Goal: Transaction & Acquisition: Purchase product/service

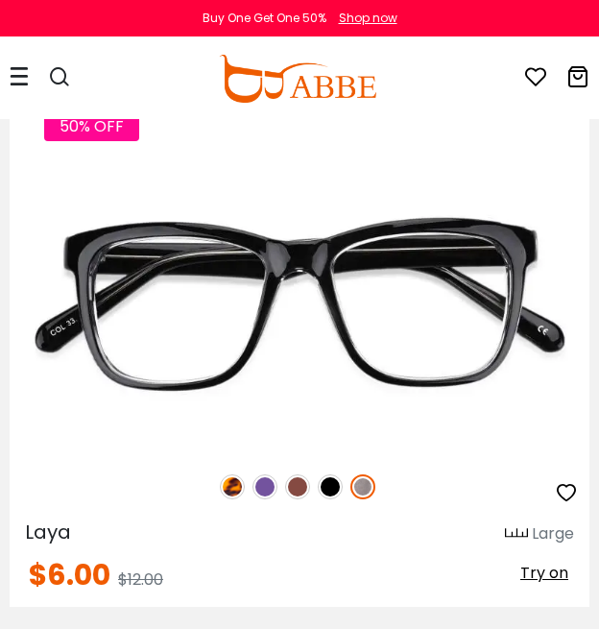
scroll to position [208, 0]
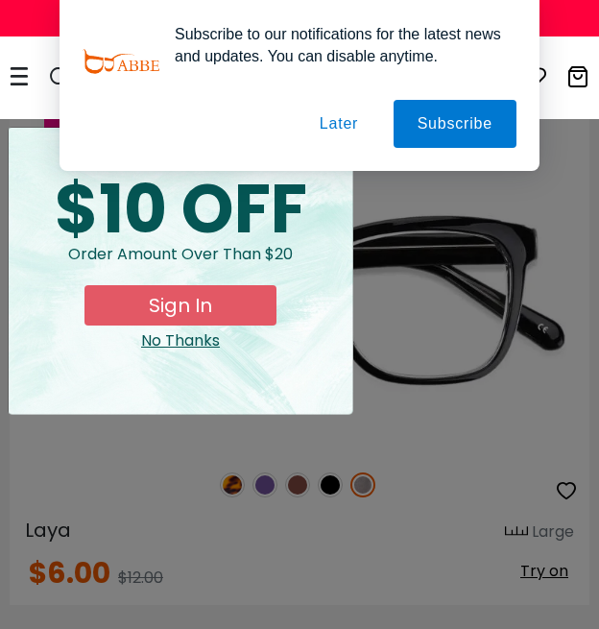
click at [130, 302] on button "Sign In" at bounding box center [181, 305] width 192 height 40
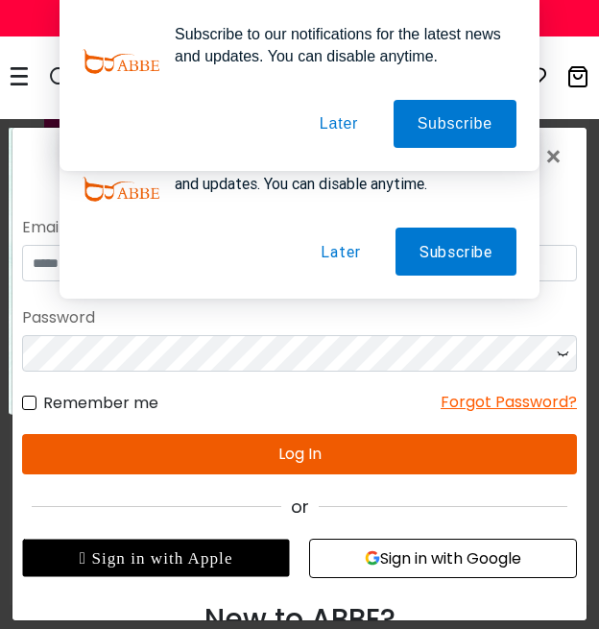
click at [328, 253] on button "Later" at bounding box center [340, 252] width 87 height 48
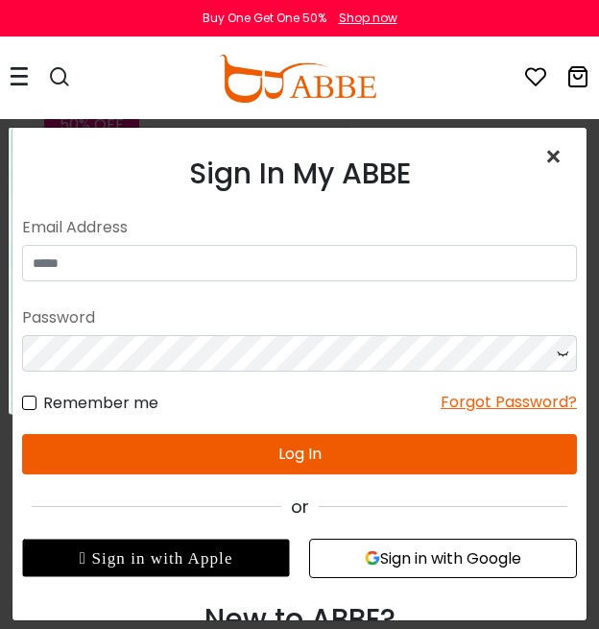
click at [560, 160] on span "×" at bounding box center [558, 156] width 28 height 41
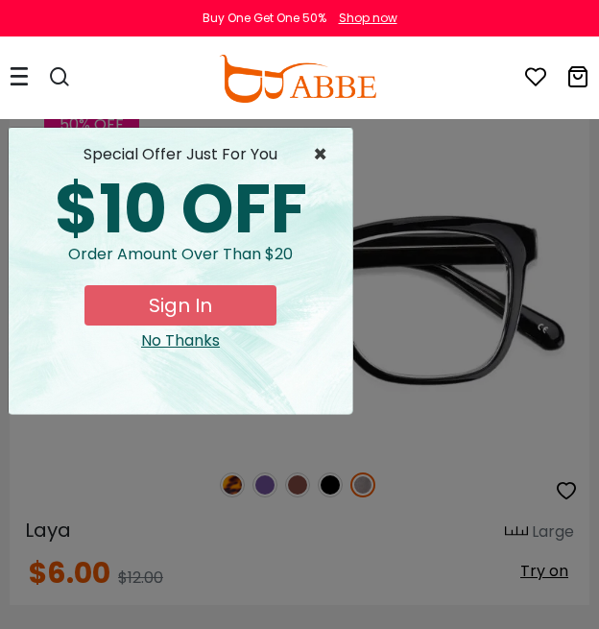
click at [314, 158] on span "×" at bounding box center [325, 154] width 24 height 23
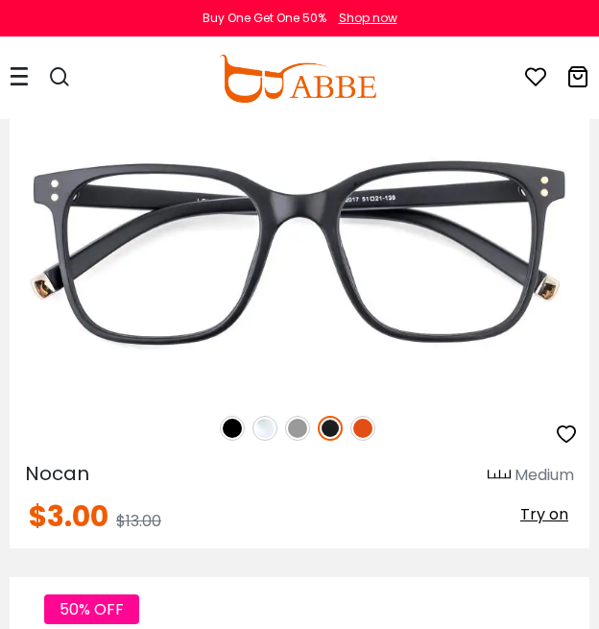
scroll to position [1887, 0]
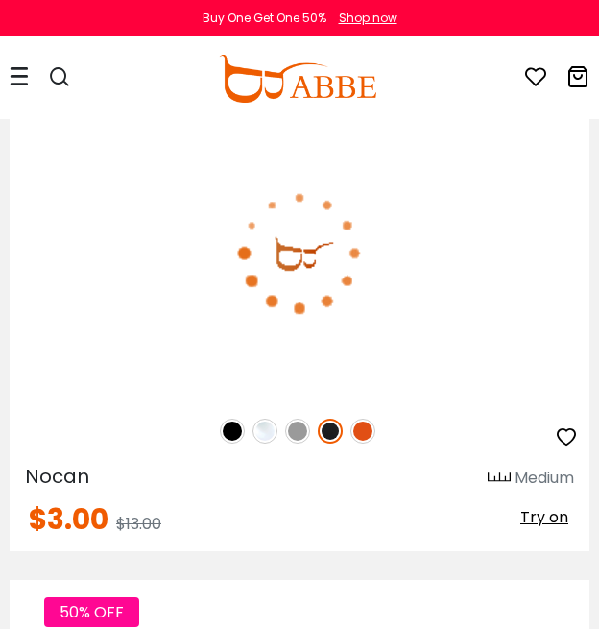
click at [85, 318] on img at bounding box center [300, 253] width 580 height 290
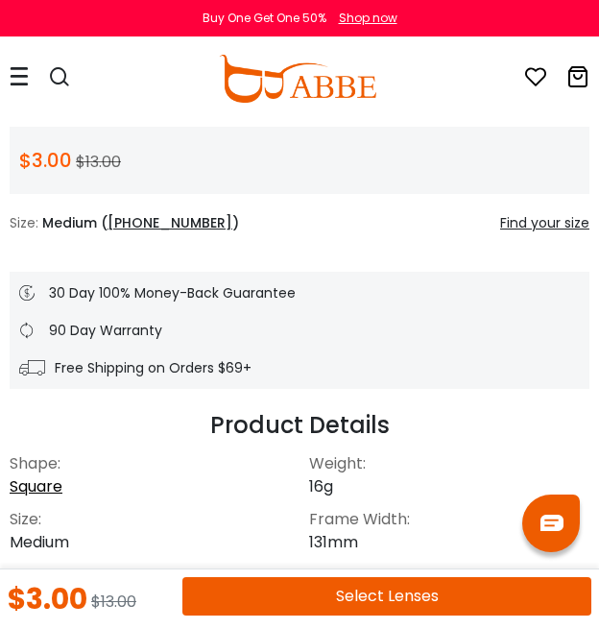
scroll to position [685, 0]
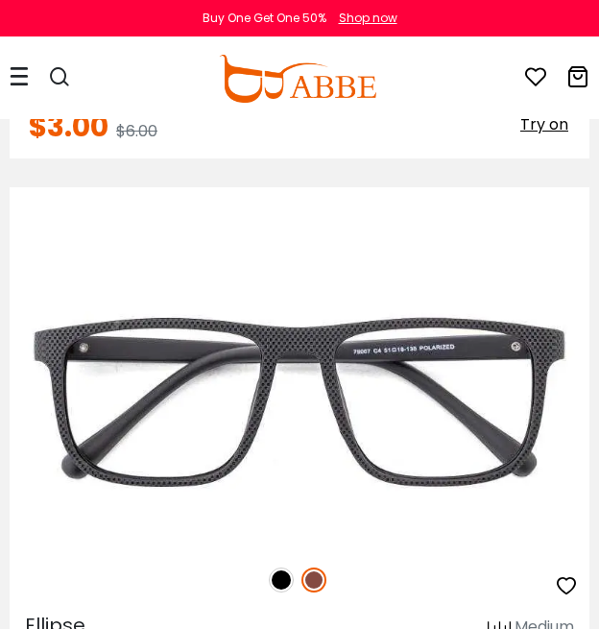
scroll to position [4555, 0]
